Goal: Check status: Check status

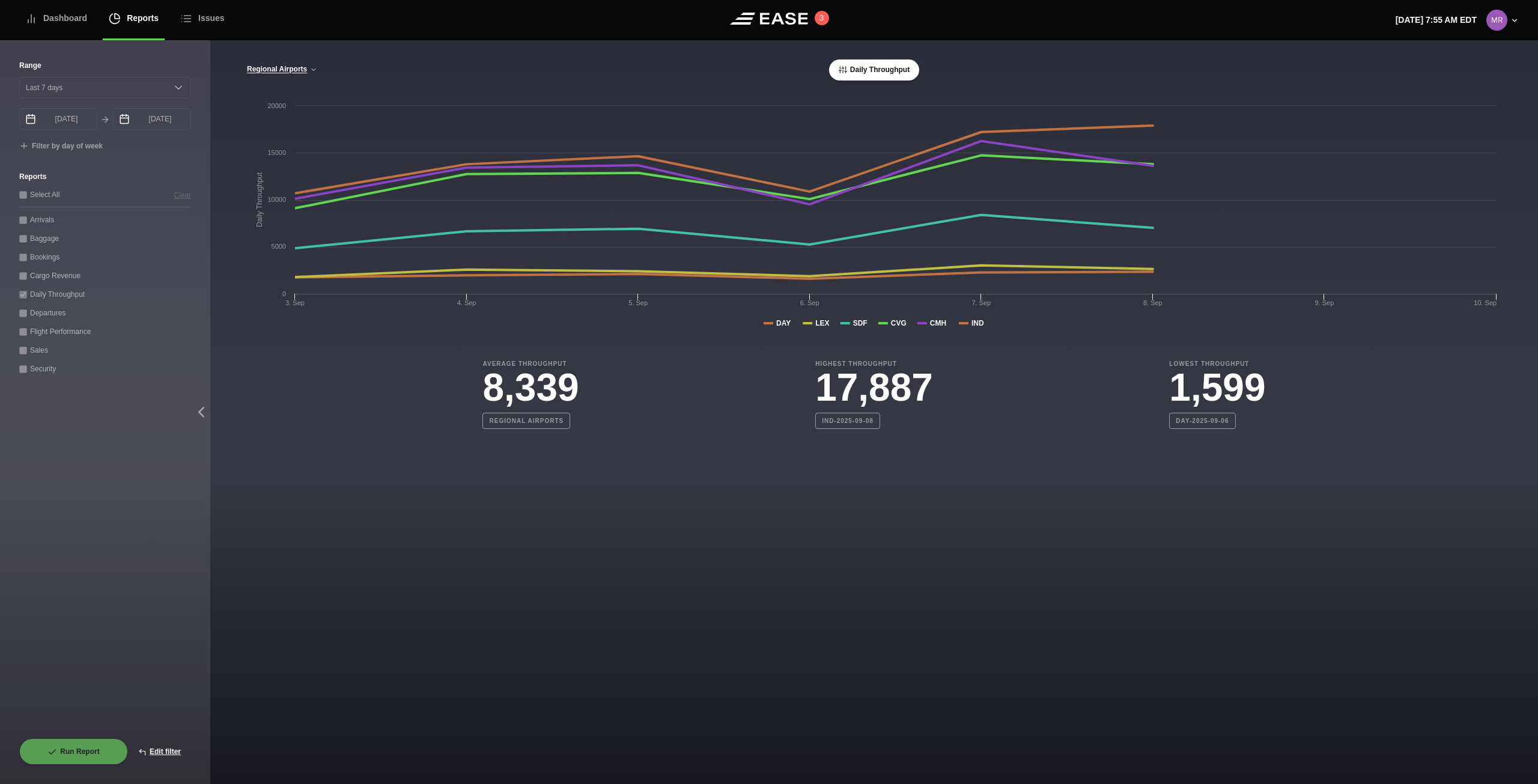
select select "7"
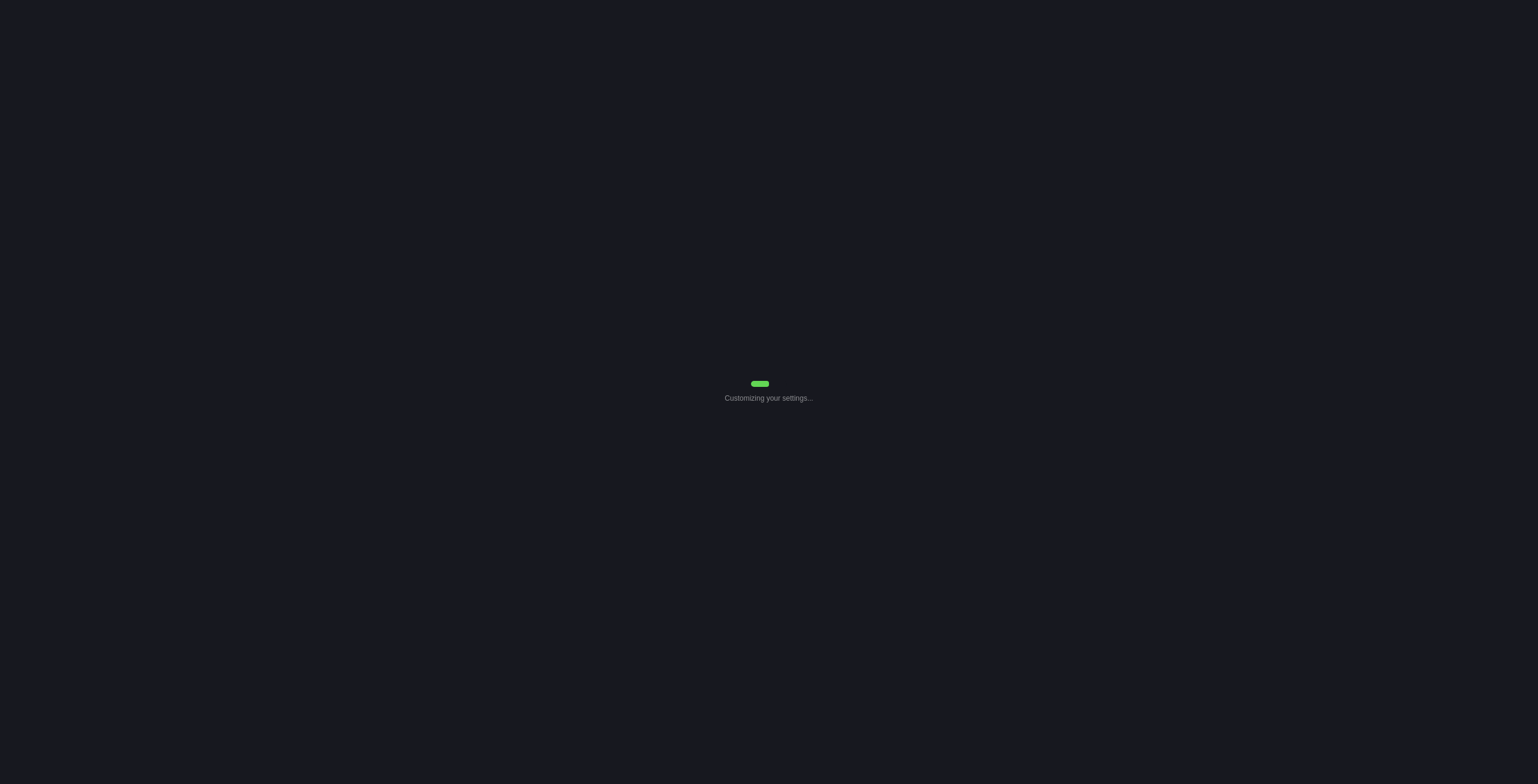
select select "7"
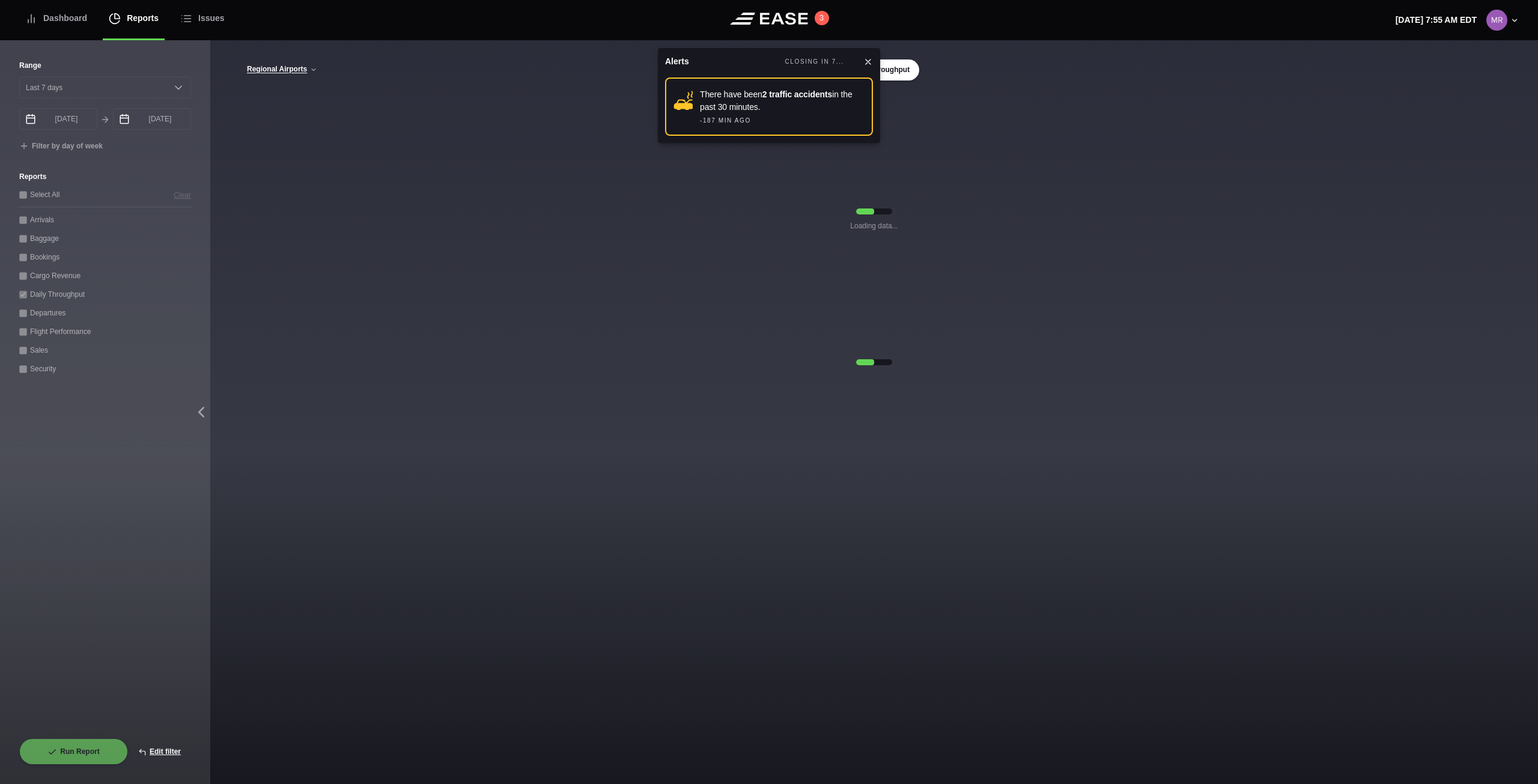
click at [868, 64] on icon at bounding box center [868, 62] width 10 height 10
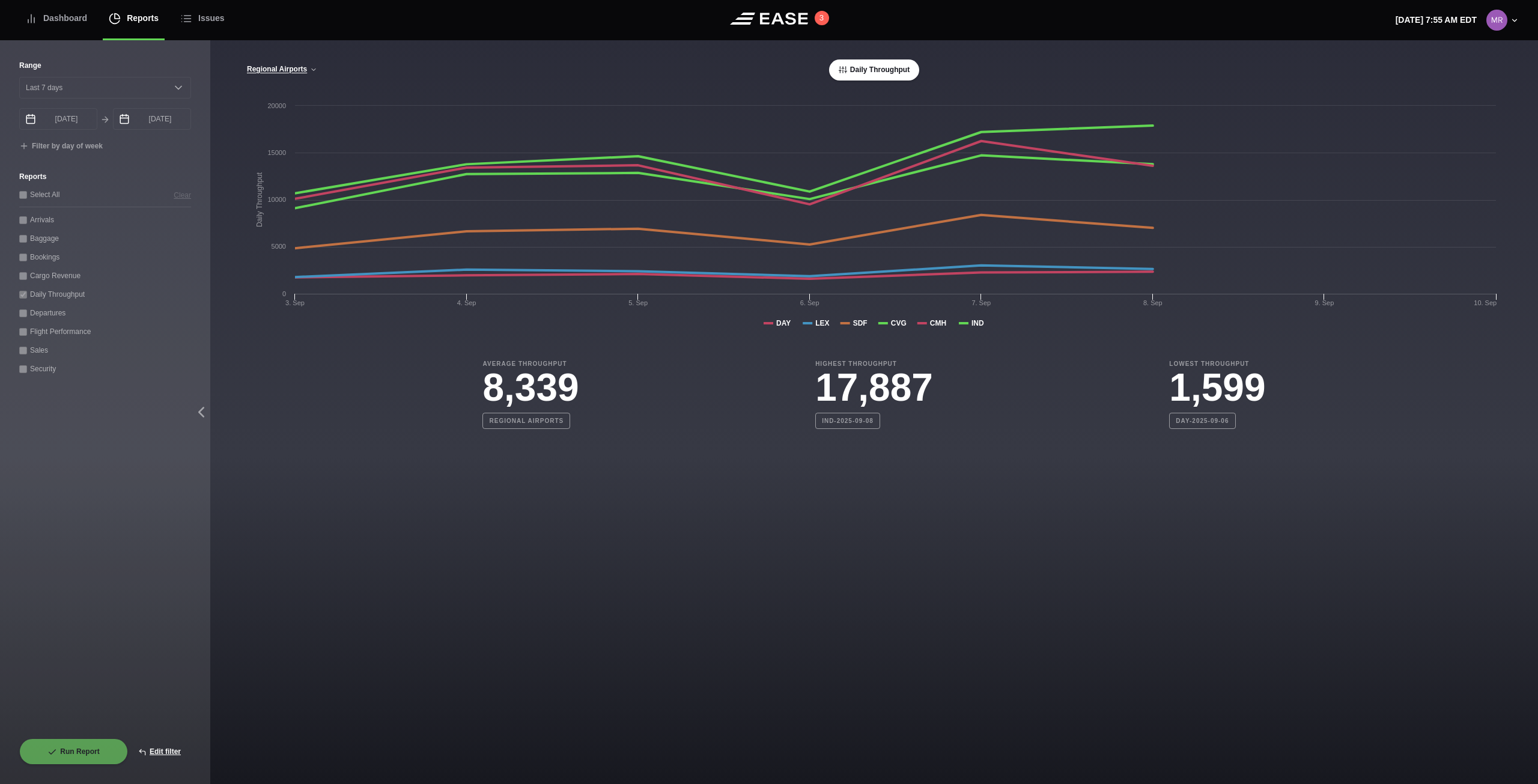
click at [1040, 44] on div "Regional Airports Regional Airports CVG Only All Airports Daily Throughput Crea…" at bounding box center [873, 239] width 1327 height 398
